Goal: Information Seeking & Learning: Learn about a topic

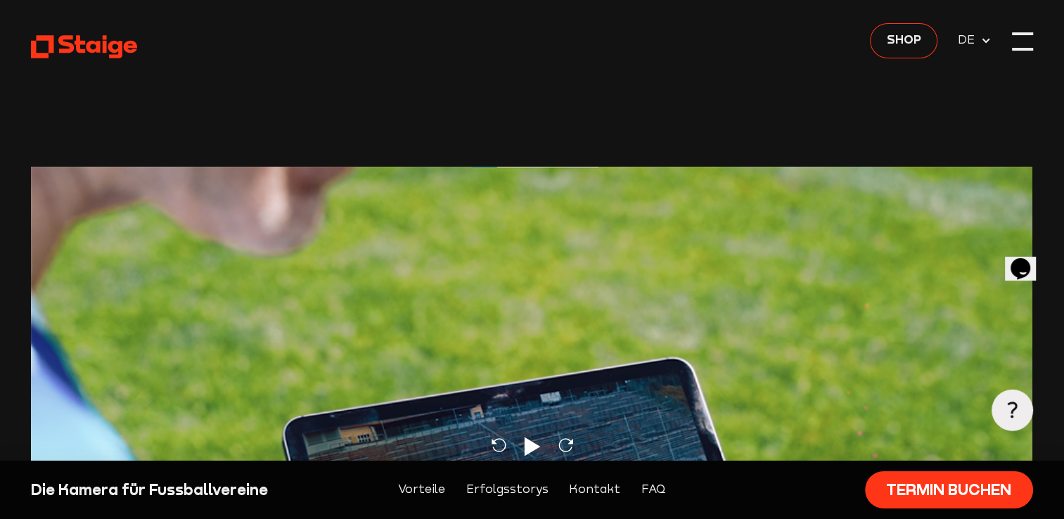
click at [1018, 39] on div at bounding box center [1022, 41] width 21 height 21
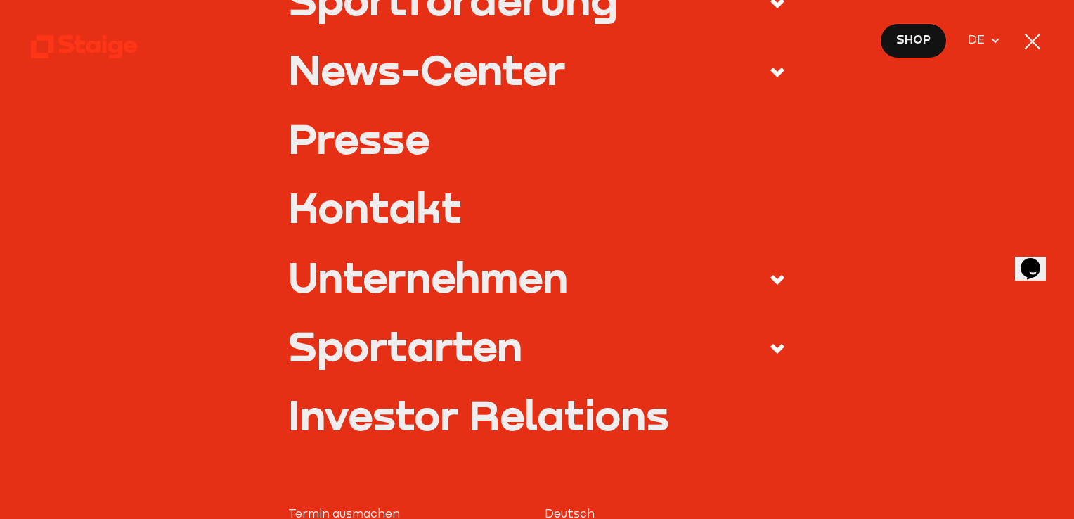
scroll to position [512, 0]
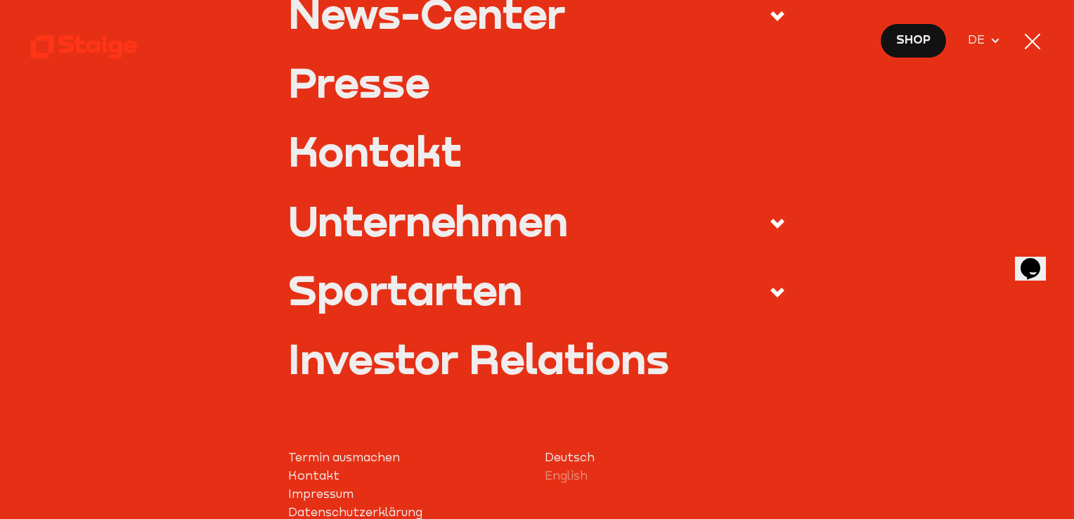
click at [775, 289] on div "Produkte Staige K2 Staige Coach Staige Plus Preise News-Center" at bounding box center [537, 51] width 1012 height 710
click at [775, 289] on use at bounding box center [778, 293] width 14 height 10
click at [0, 0] on input "Sportarten" at bounding box center [0, 0] width 0 height 0
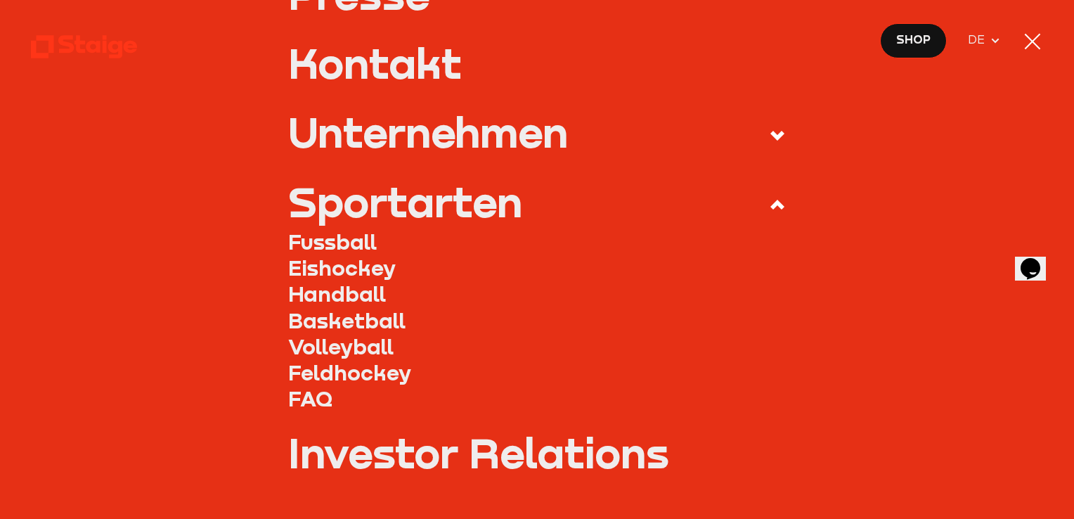
scroll to position [424, 0]
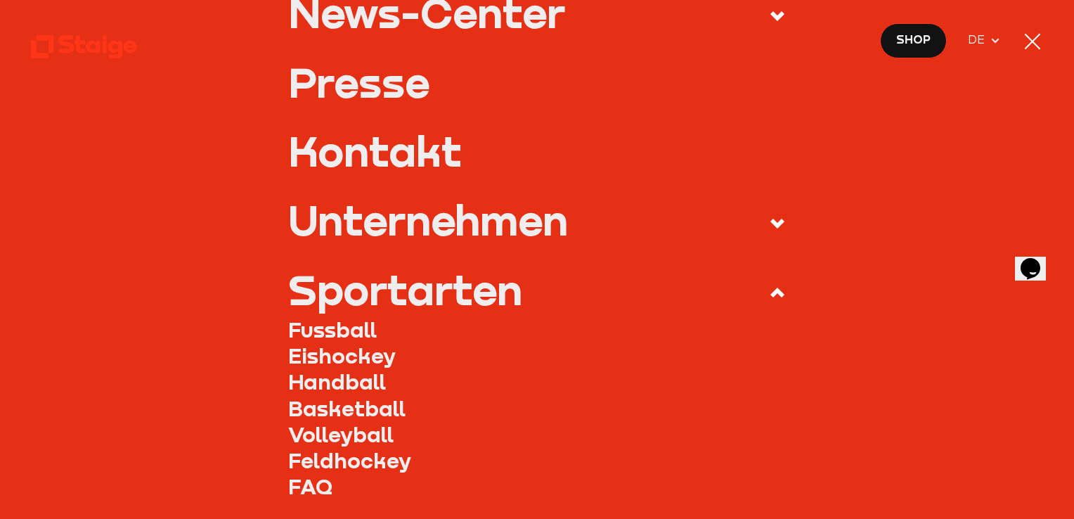
click at [312, 330] on link "Fussball" at bounding box center [537, 329] width 498 height 26
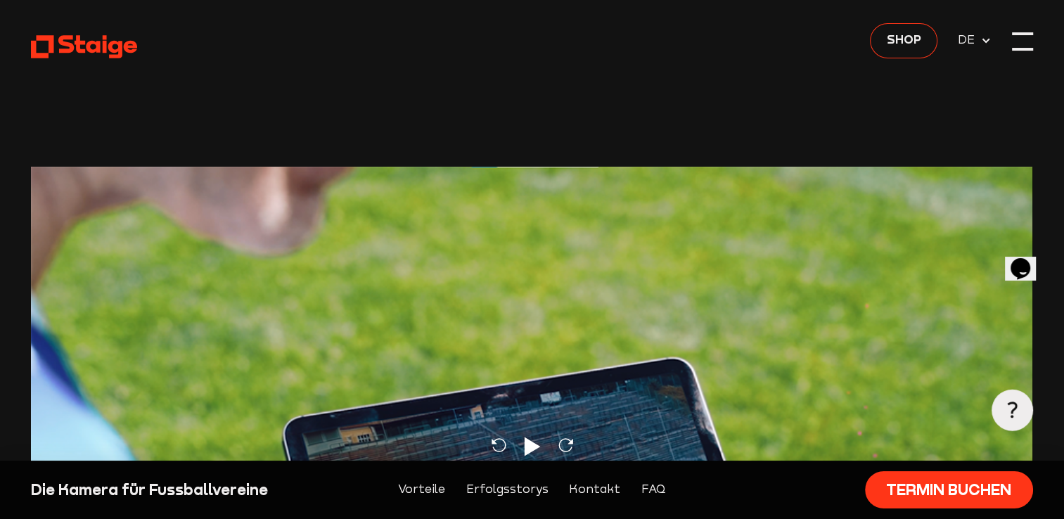
click at [1016, 35] on div at bounding box center [1022, 41] width 21 height 21
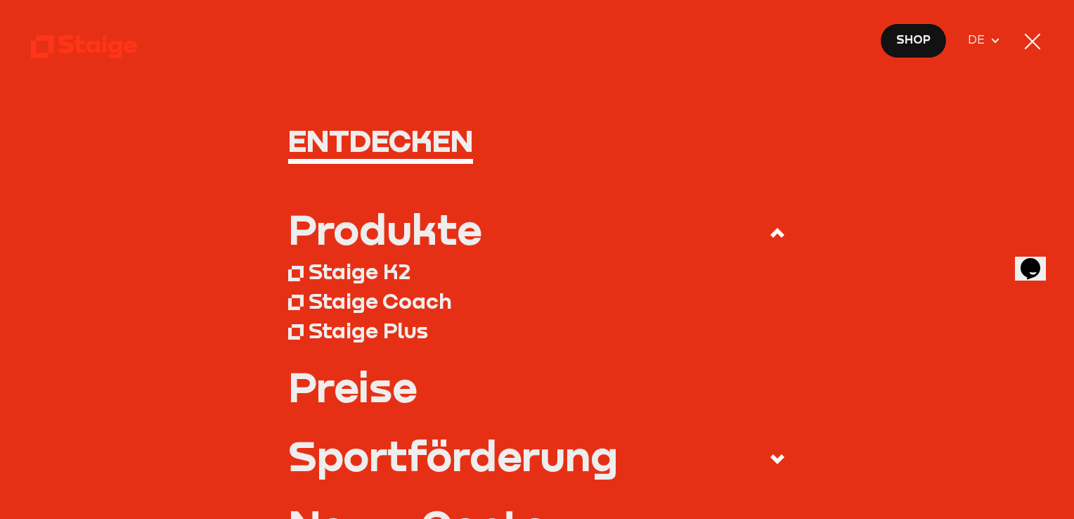
click at [379, 231] on div "Produkte" at bounding box center [384, 228] width 193 height 41
click at [0, 0] on input "Produkte" at bounding box center [0, 0] width 0 height 0
click at [379, 231] on div "Produkte" at bounding box center [384, 228] width 193 height 41
click at [0, 0] on input "Produkte" at bounding box center [0, 0] width 0 height 0
click at [344, 269] on div "Staige K2" at bounding box center [360, 271] width 102 height 26
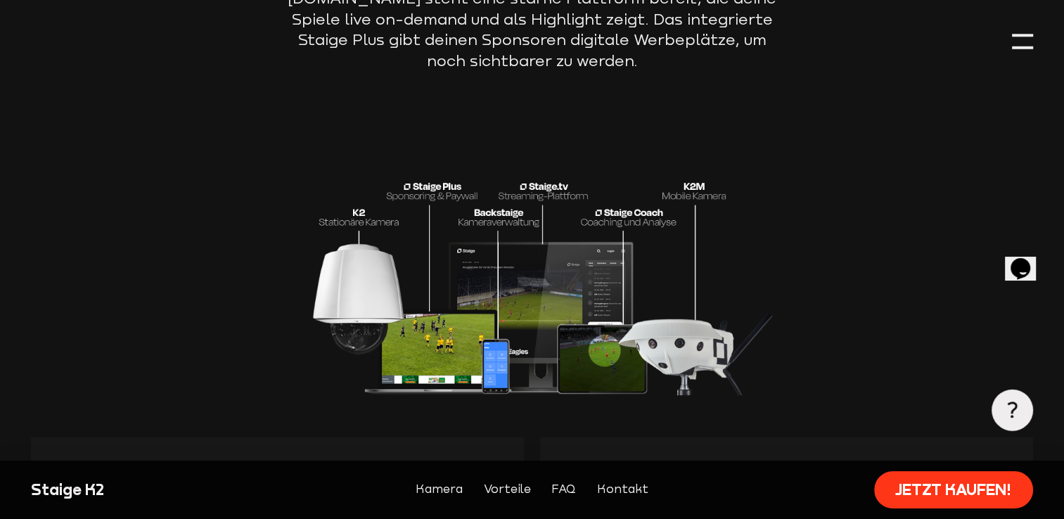
scroll to position [2522, 0]
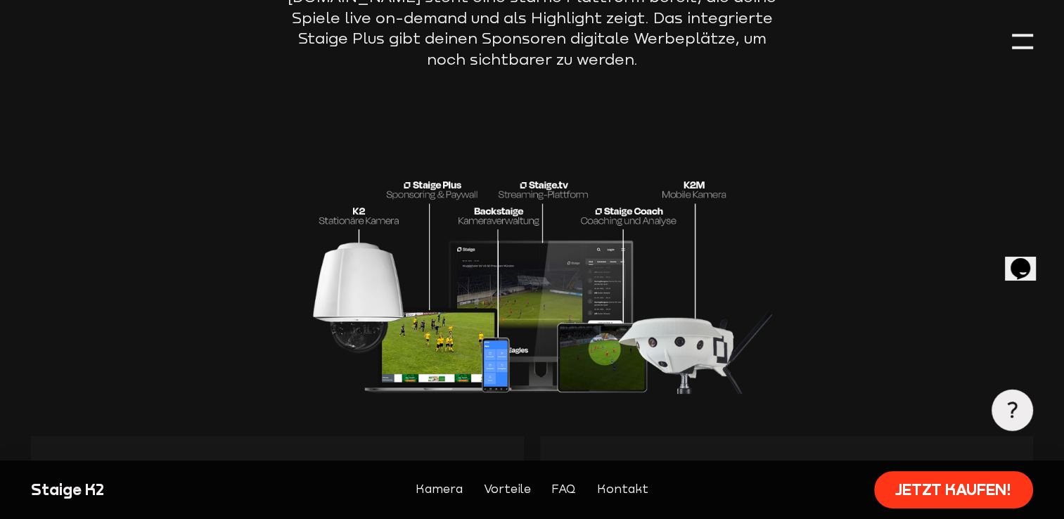
click at [344, 269] on img at bounding box center [531, 252] width 493 height 283
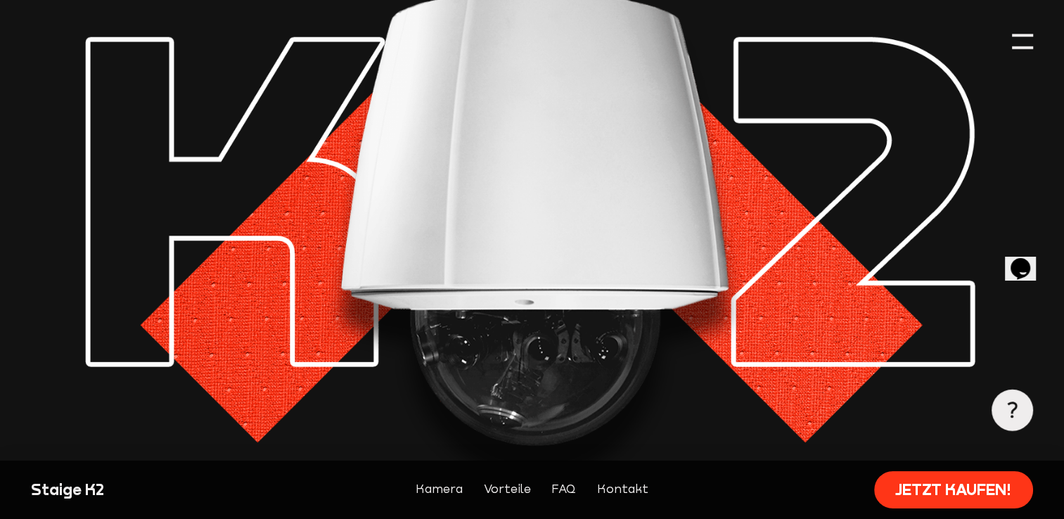
scroll to position [0, 0]
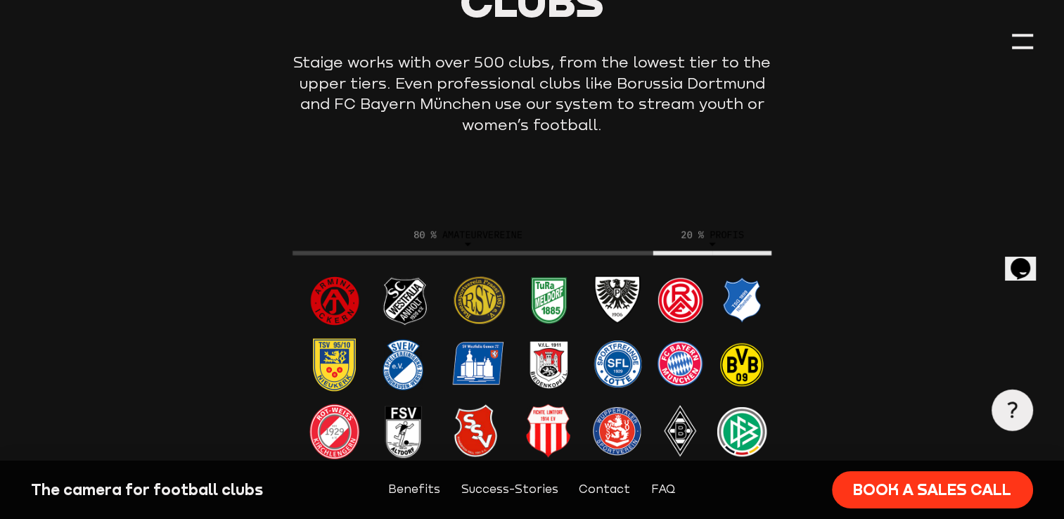
scroll to position [4138, 0]
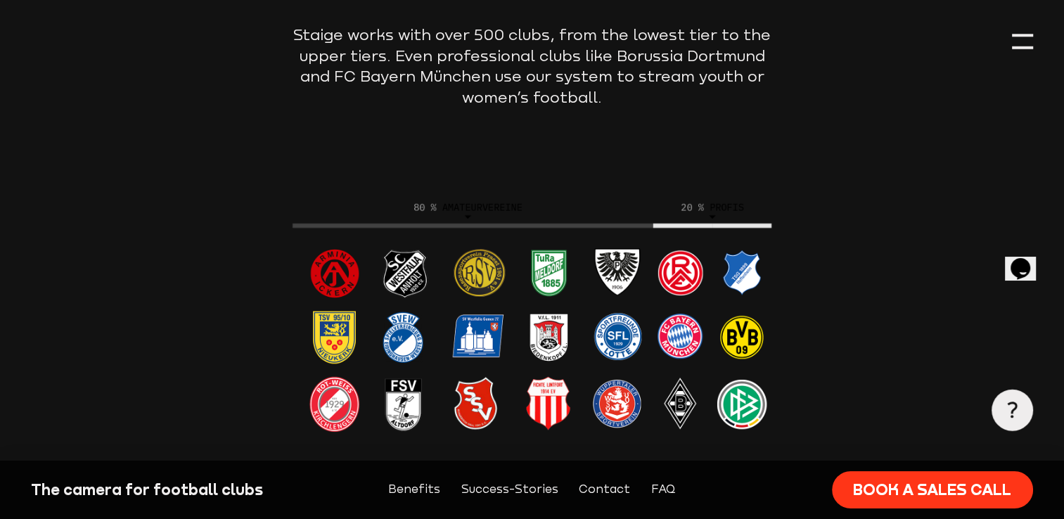
click at [382, 192] on img at bounding box center [531, 332] width 493 height 283
click at [691, 191] on img at bounding box center [531, 332] width 493 height 283
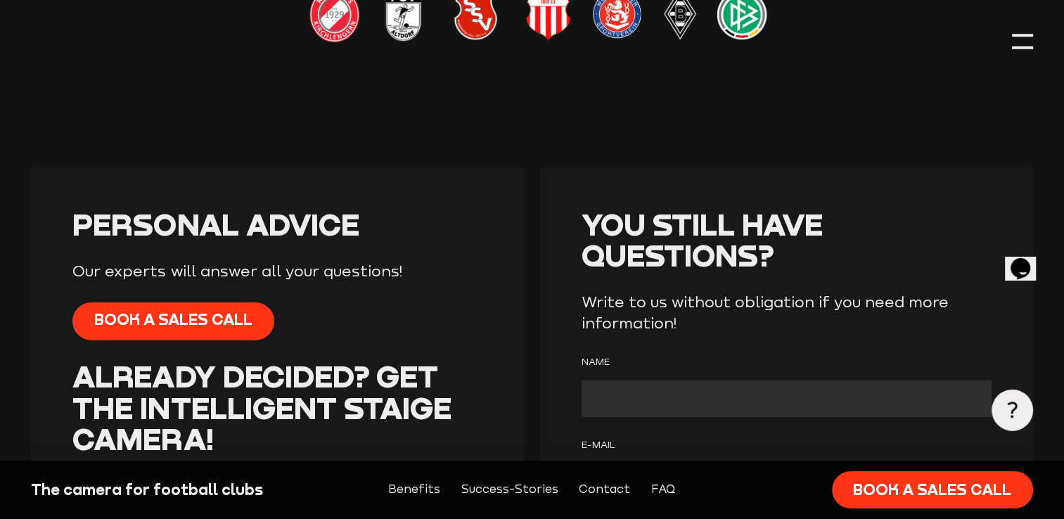
scroll to position [4527, 0]
